Goal: Learn about a topic

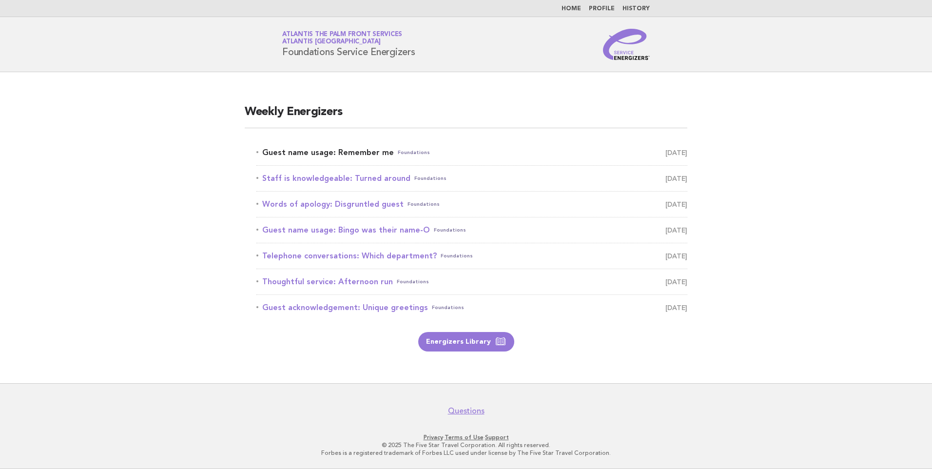
click at [328, 151] on link "Guest name usage: Remember me Foundations [DATE]" at bounding box center [471, 153] width 431 height 14
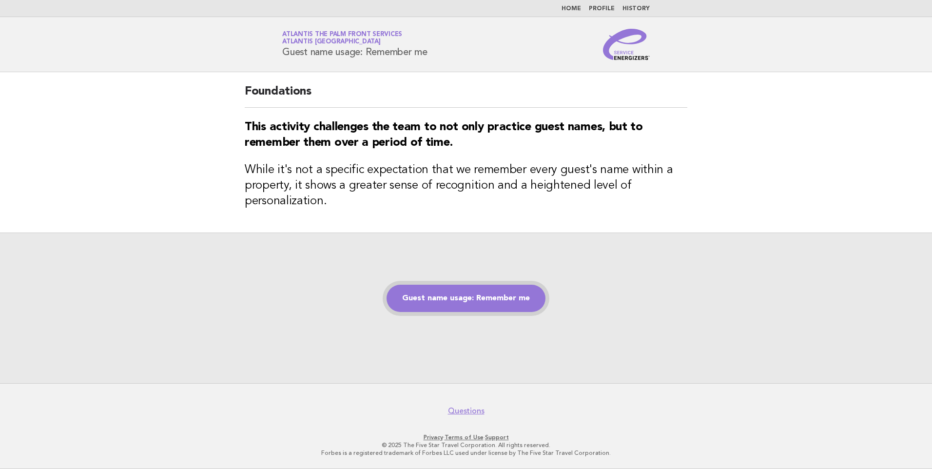
click at [458, 304] on link "Guest name usage: Remember me" at bounding box center [466, 298] width 159 height 27
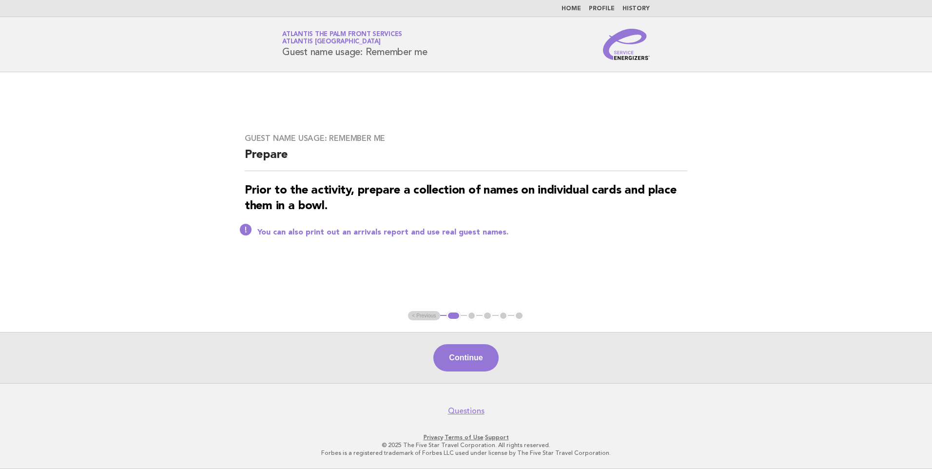
click at [572, 4] on nav "Home Profile History" at bounding box center [466, 8] width 932 height 17
click at [572, 10] on link "Home" at bounding box center [572, 9] width 20 height 6
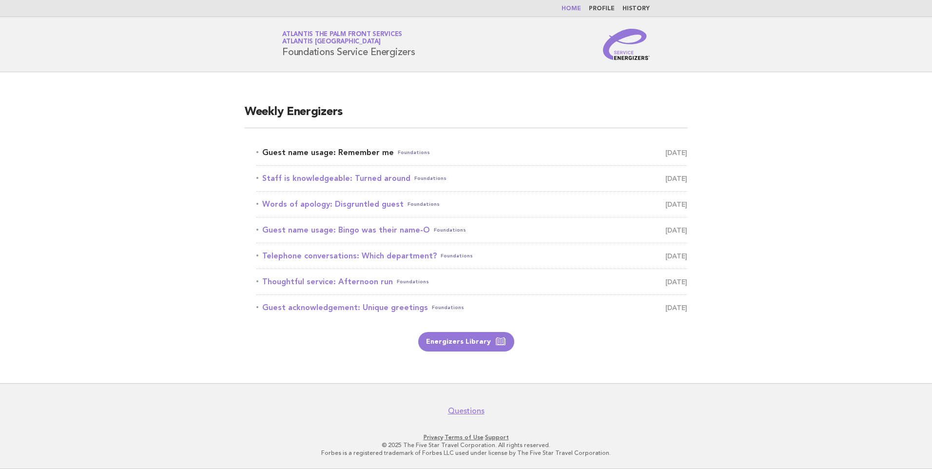
click at [356, 152] on link "Guest name usage: Remember me Foundations [DATE]" at bounding box center [471, 153] width 431 height 14
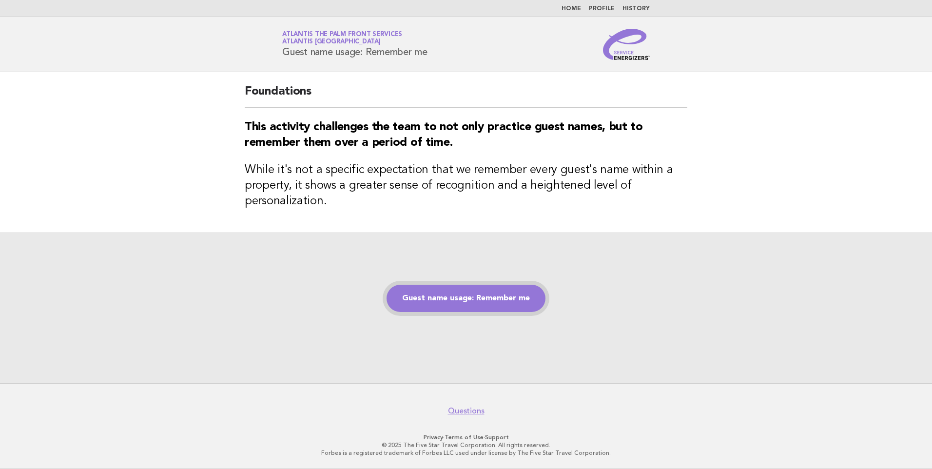
click at [458, 288] on link "Guest name usage: Remember me" at bounding box center [466, 298] width 159 height 27
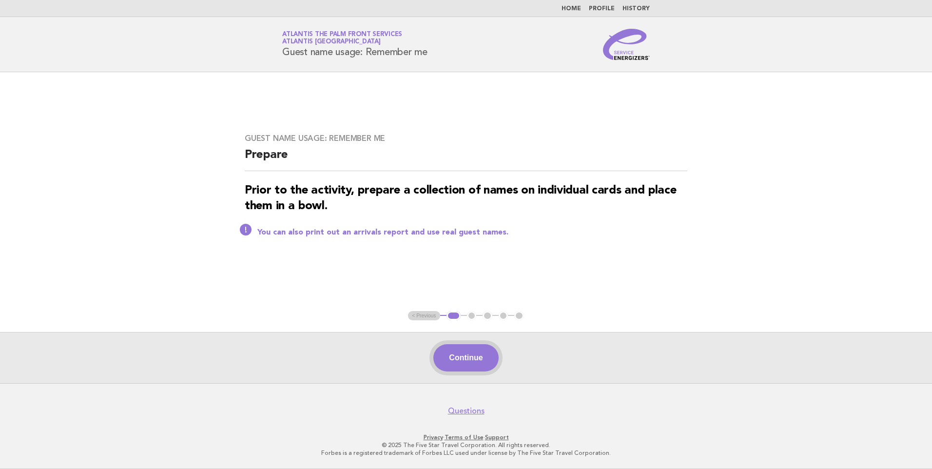
click at [463, 352] on button "Continue" at bounding box center [465, 357] width 65 height 27
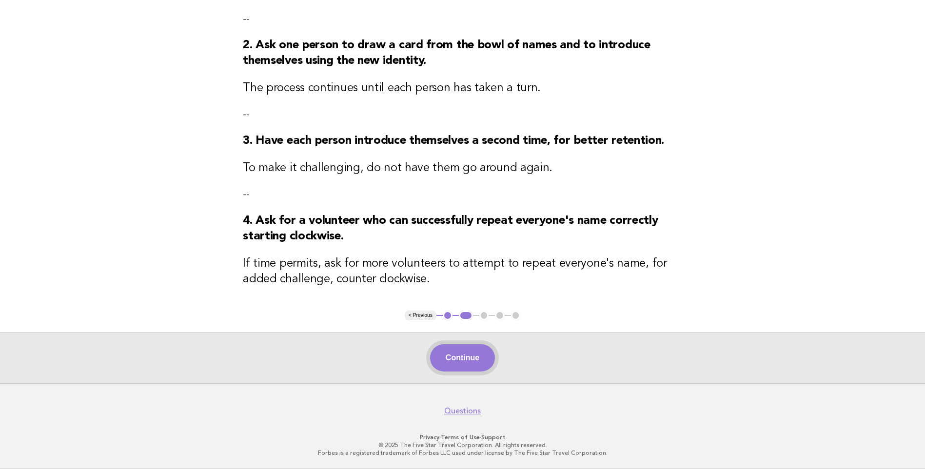
click at [457, 358] on button "Continue" at bounding box center [462, 357] width 65 height 27
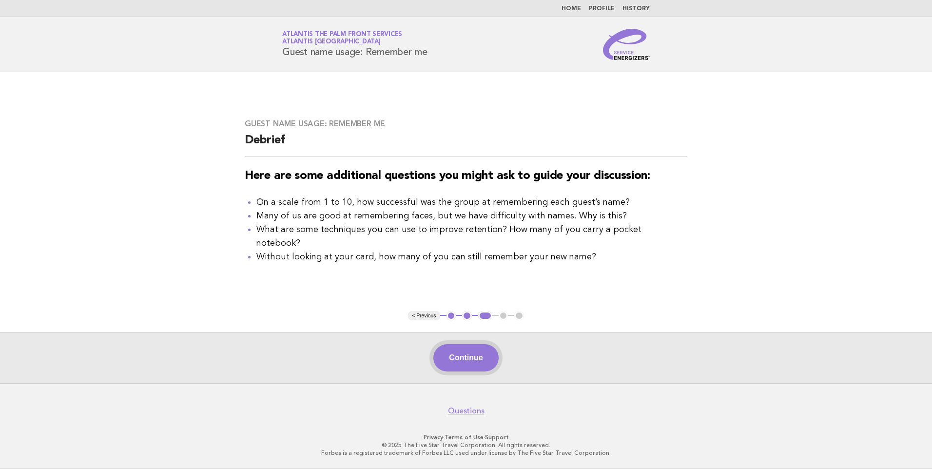
click at [465, 356] on button "Continue" at bounding box center [465, 357] width 65 height 27
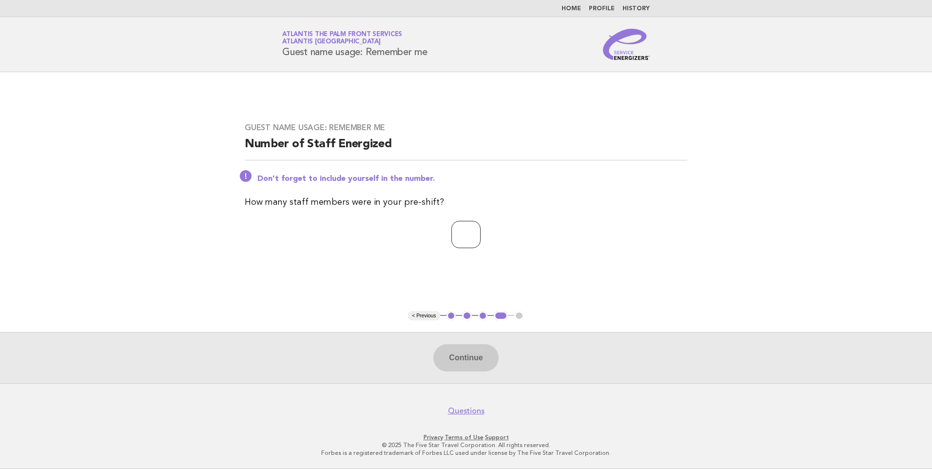
click at [475, 233] on input "number" at bounding box center [465, 234] width 29 height 27
type input "*"
click at [471, 352] on button "Continue" at bounding box center [465, 357] width 65 height 27
